Goal: Find specific page/section: Find specific page/section

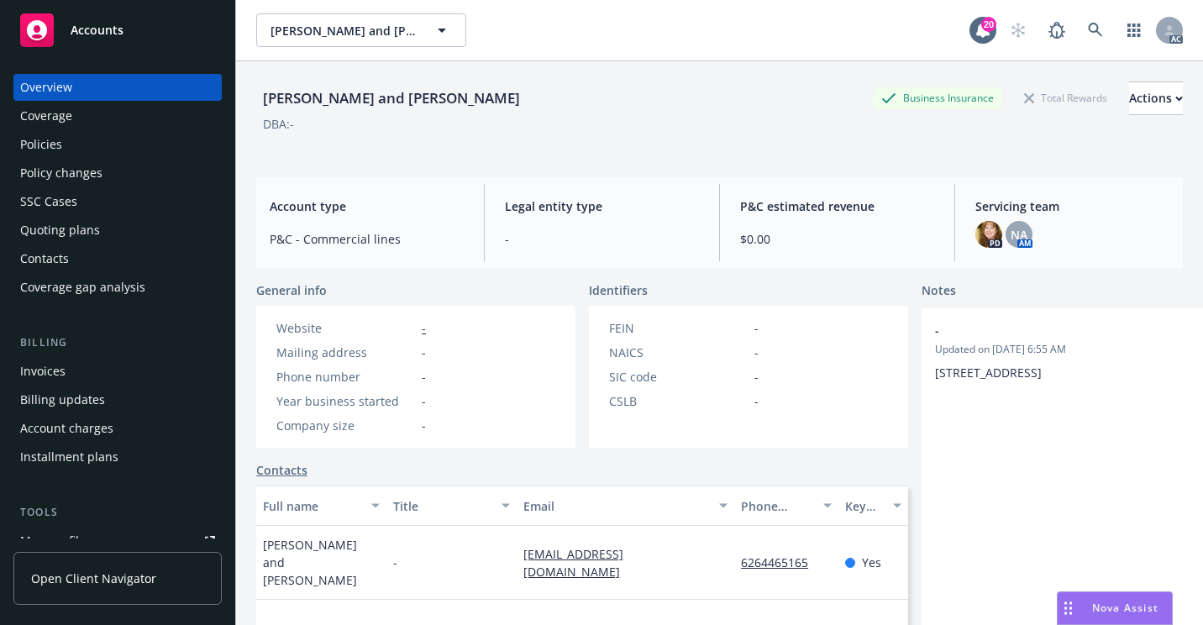
click at [131, 144] on div "Policies" at bounding box center [117, 144] width 195 height 27
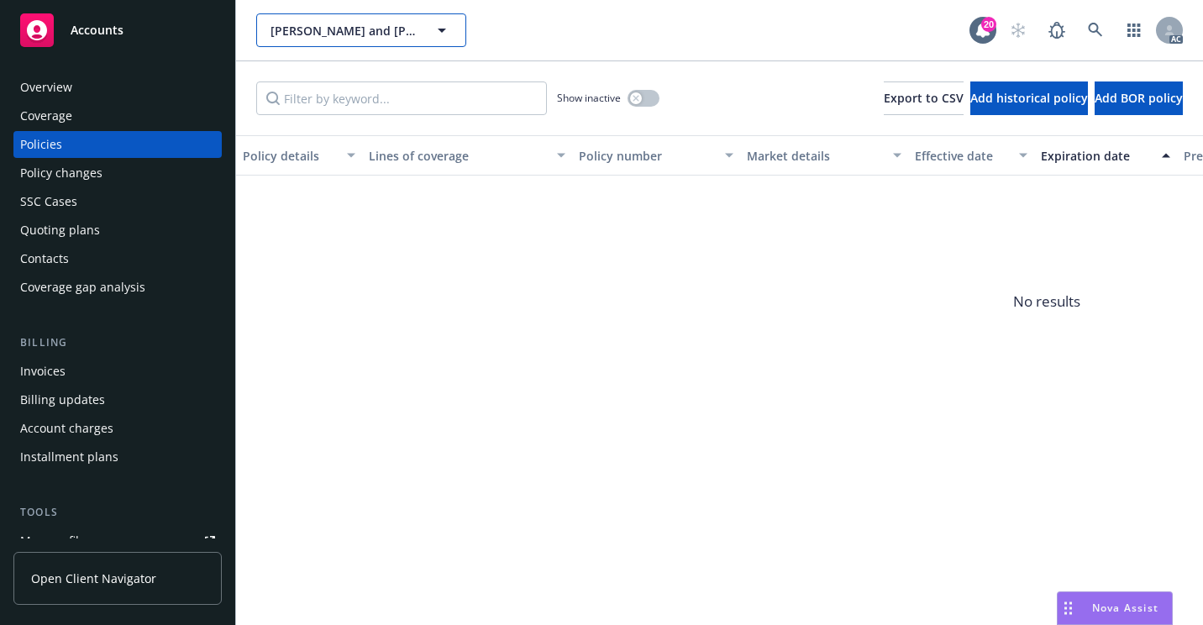
click at [316, 34] on span "[PERSON_NAME] and [PERSON_NAME]" at bounding box center [342, 31] width 145 height 18
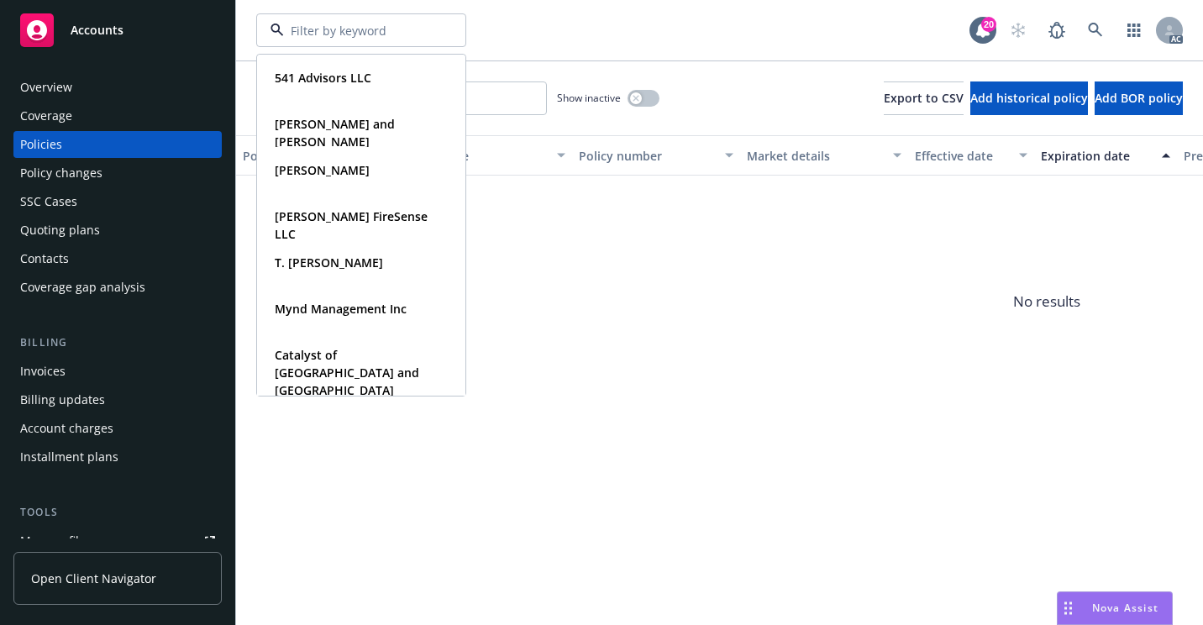
click at [558, 217] on span "No results" at bounding box center [1046, 302] width 1621 height 252
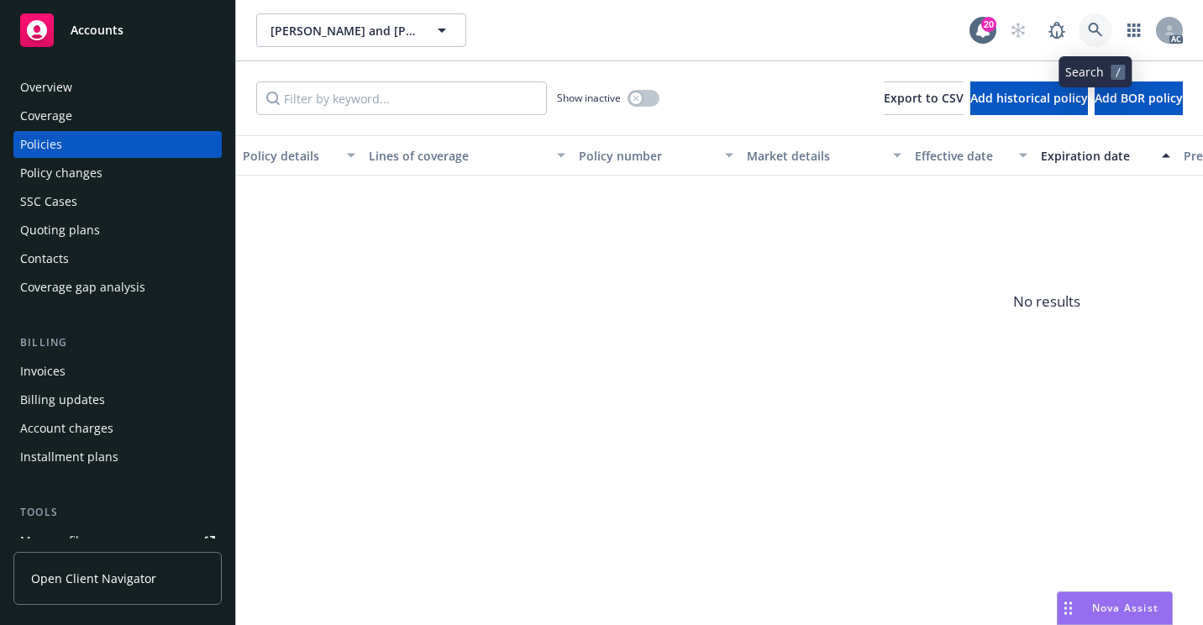
click at [1093, 23] on icon at bounding box center [1095, 30] width 15 height 15
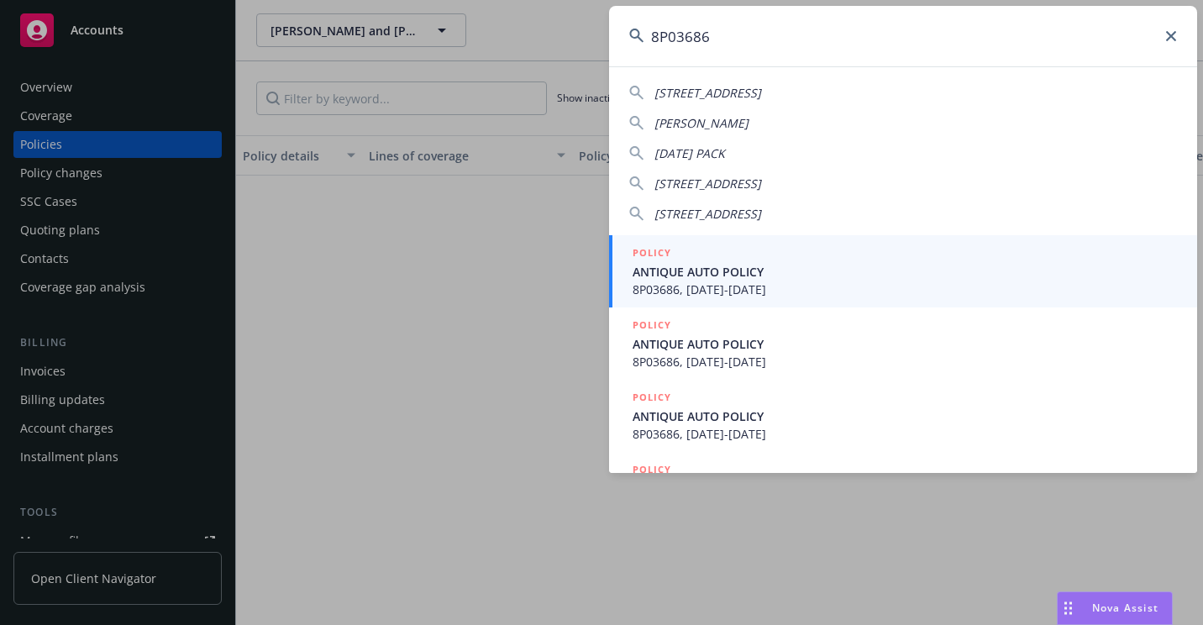
type input "8P03686"
